Goal: Check status: Check status

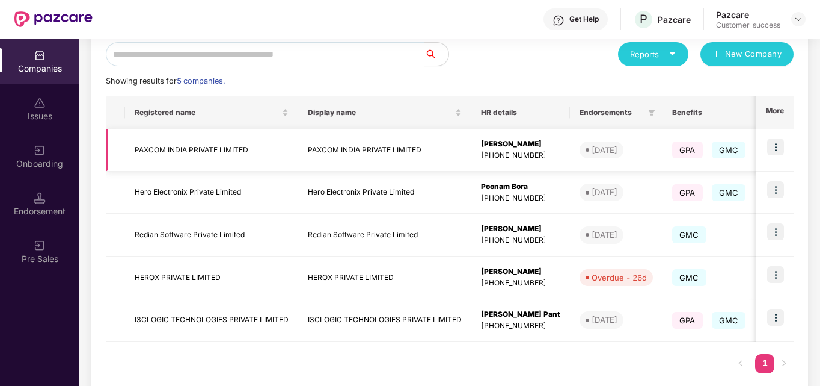
click at [774, 153] on img at bounding box center [776, 146] width 17 height 17
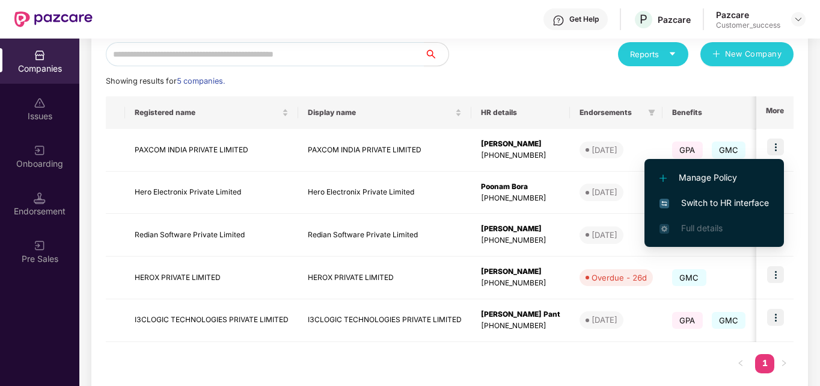
click at [714, 200] on span "Switch to HR interface" at bounding box center [714, 202] width 109 height 13
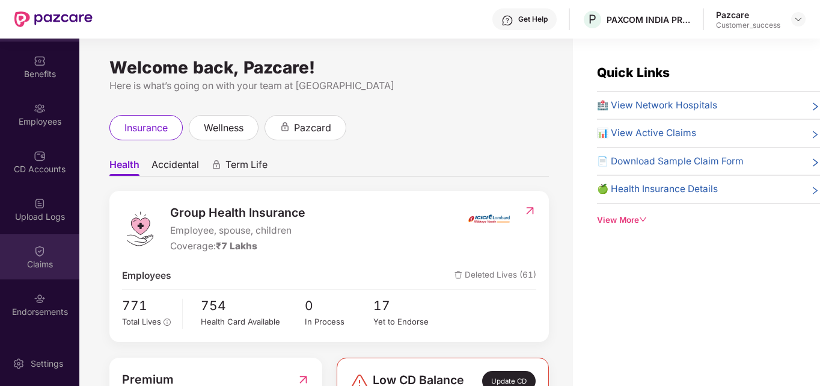
scroll to position [43, 0]
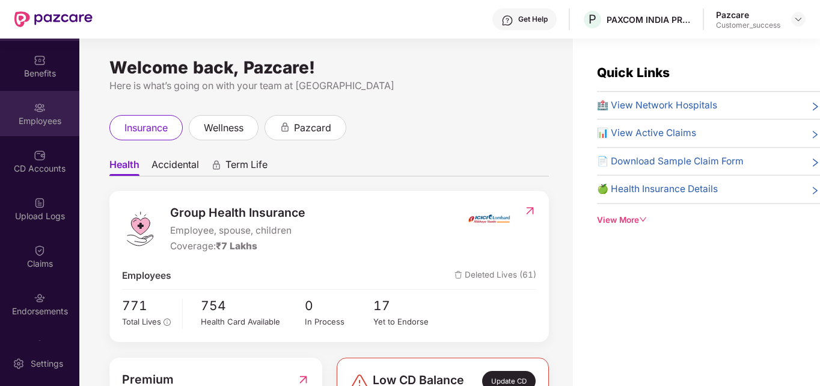
click at [47, 117] on div "Employees" at bounding box center [39, 121] width 79 height 12
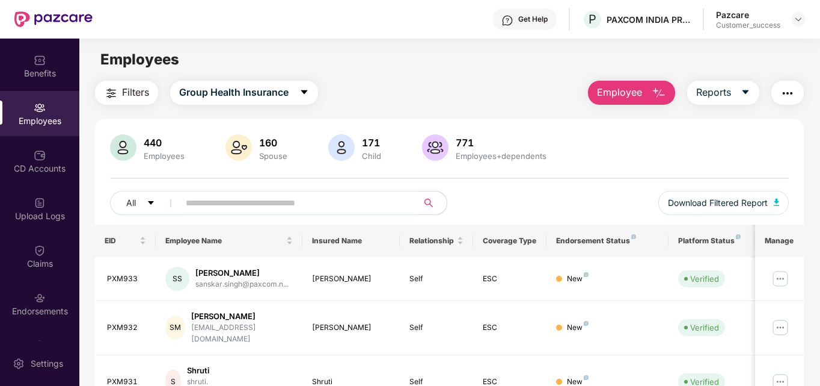
click at [275, 201] on input "text" at bounding box center [294, 203] width 216 height 18
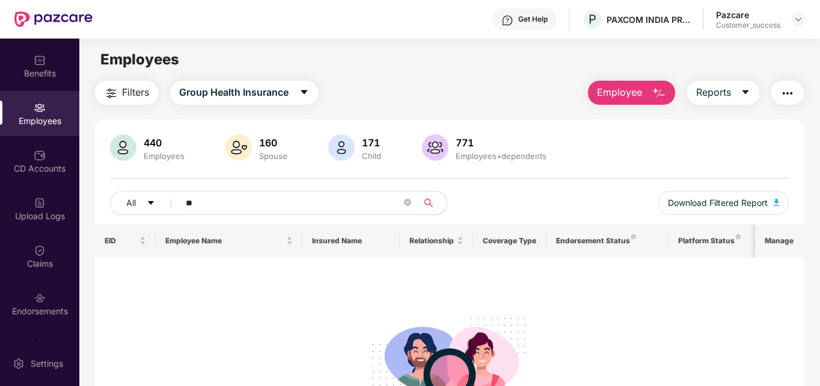
type input "*"
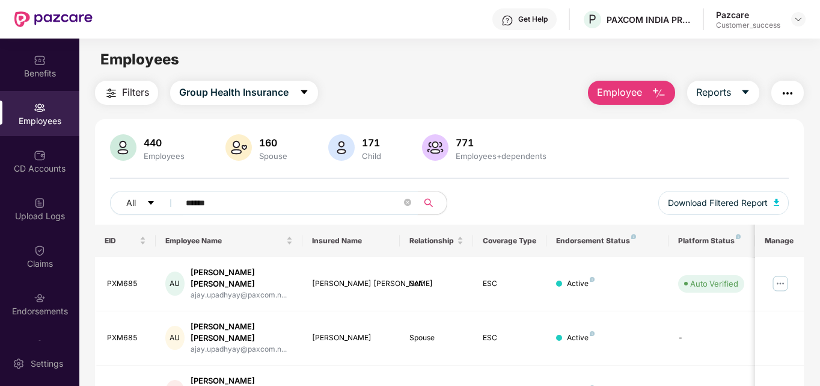
scroll to position [46, 0]
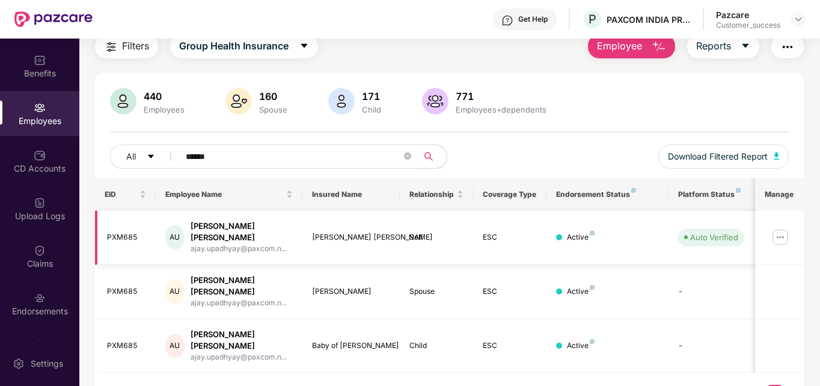
type input "******"
click at [775, 235] on img at bounding box center [780, 236] width 19 height 19
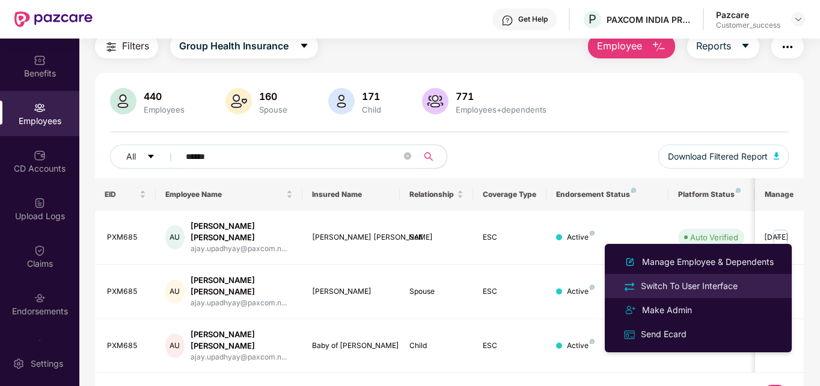
click at [704, 287] on div "Switch To User Interface" at bounding box center [690, 285] width 102 height 13
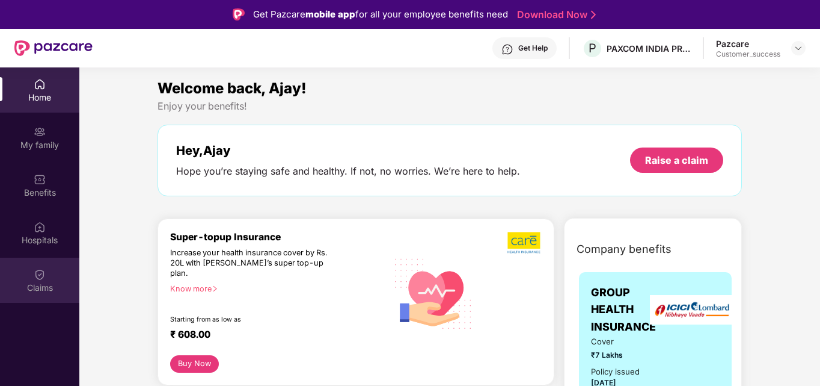
click at [25, 292] on div "Claims" at bounding box center [39, 287] width 79 height 12
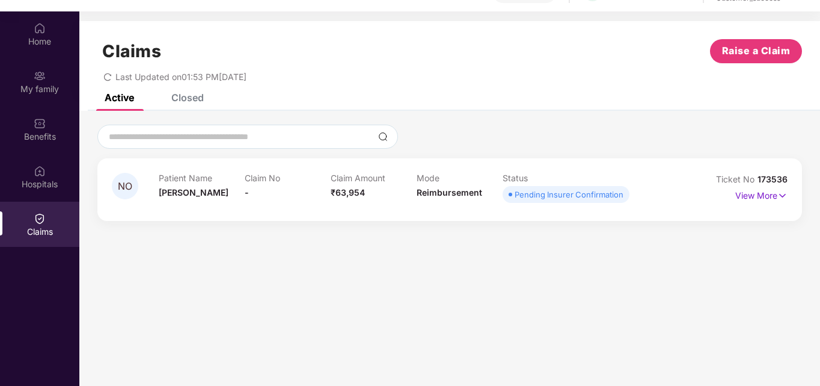
scroll to position [57, 0]
click at [774, 191] on p "View More" at bounding box center [762, 193] width 52 height 16
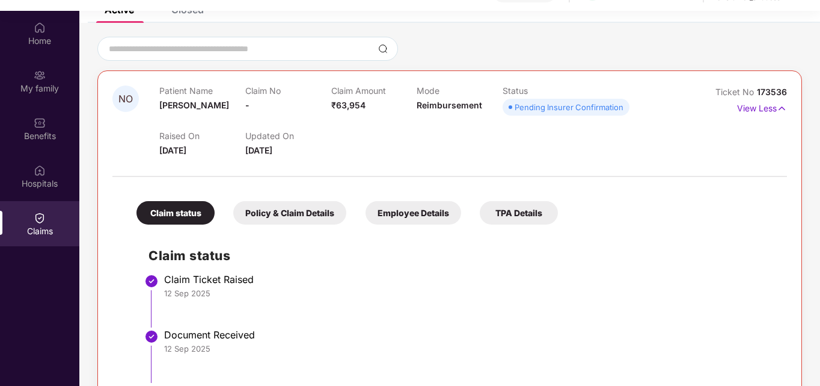
scroll to position [85, 0]
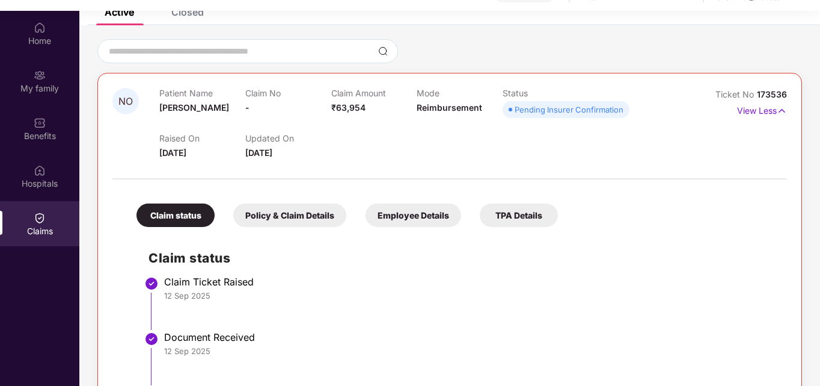
click at [510, 111] on span at bounding box center [511, 110] width 4 height 4
click at [769, 92] on span "173536" at bounding box center [772, 94] width 30 height 10
drag, startPoint x: 786, startPoint y: 94, endPoint x: 755, endPoint y: 90, distance: 30.3
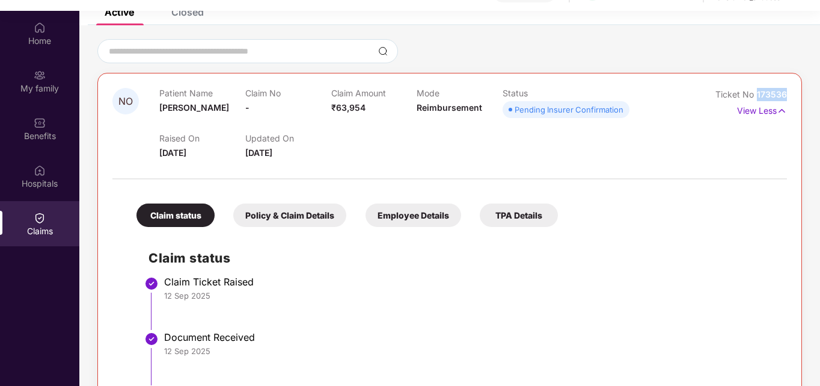
click at [755, 90] on div "Ticket No 173536" at bounding box center [752, 94] width 72 height 13
copy span "173536"
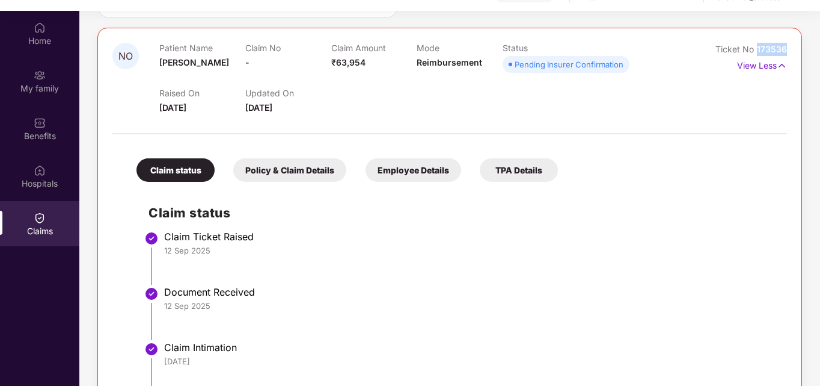
scroll to position [132, 0]
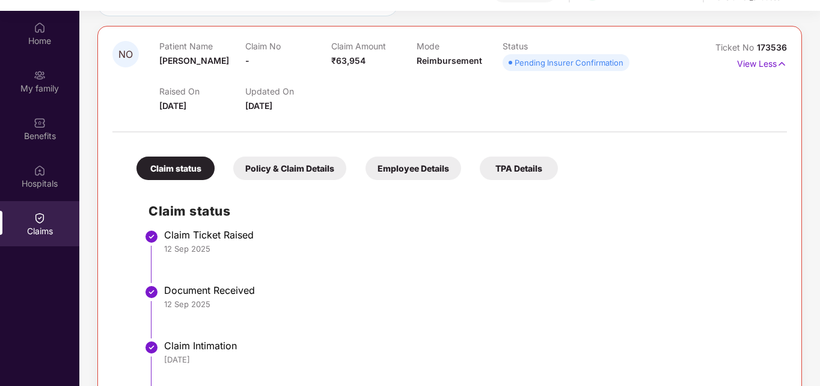
click at [326, 168] on div "Policy & Claim Details" at bounding box center [289, 167] width 113 height 23
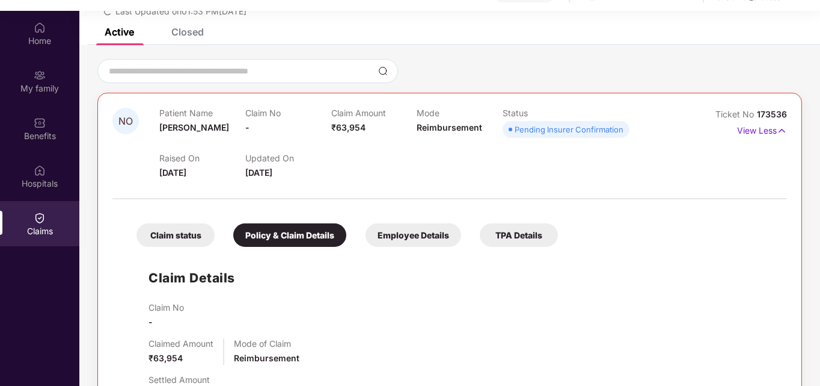
scroll to position [64, 0]
click at [194, 236] on div "Claim status" at bounding box center [176, 235] width 78 height 23
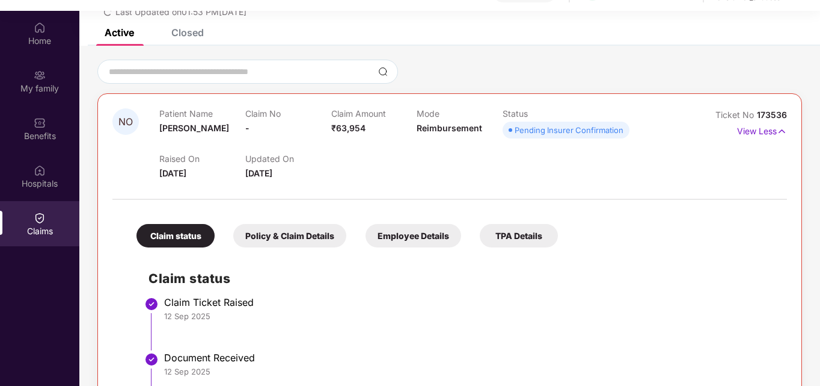
scroll to position [190, 0]
